Goal: Transaction & Acquisition: Purchase product/service

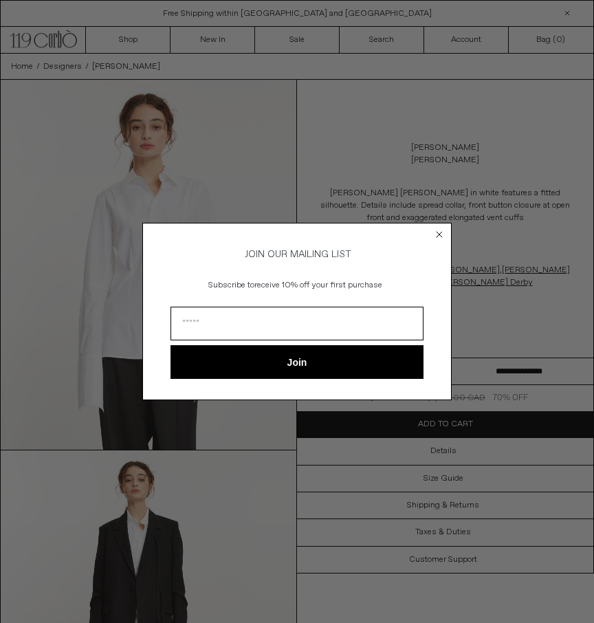
click at [443, 231] on circle "Close dialog" at bounding box center [439, 233] width 13 height 13
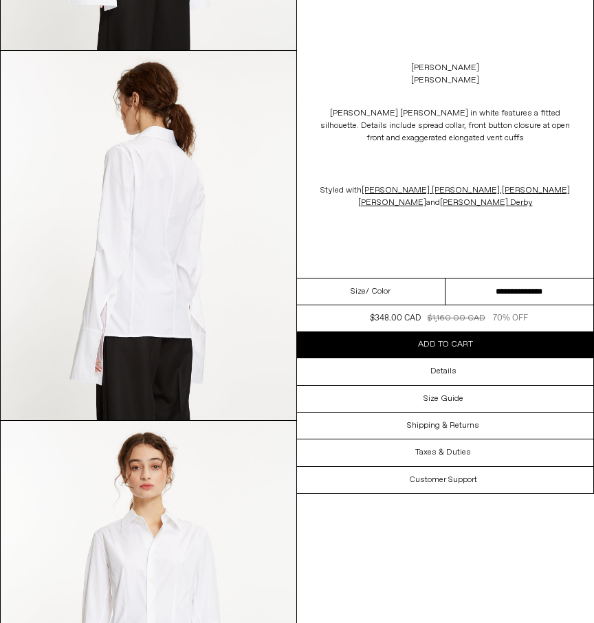
scroll to position [621, 0]
